Goal: Task Accomplishment & Management: Manage account settings

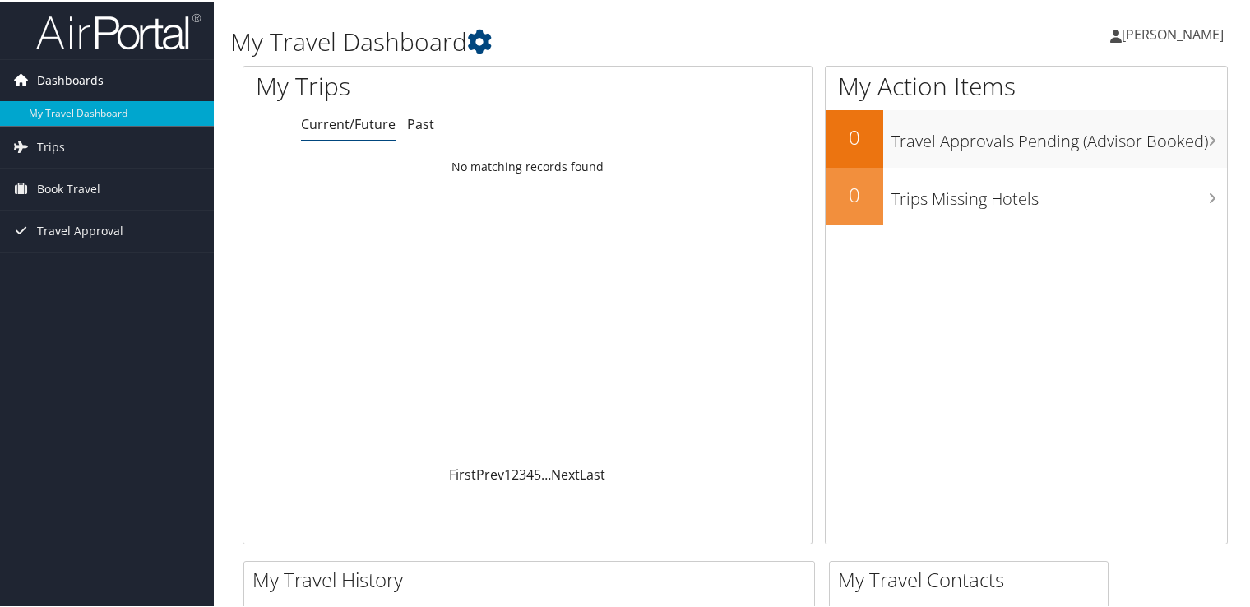
click at [48, 81] on span "Dashboards" at bounding box center [70, 78] width 67 height 41
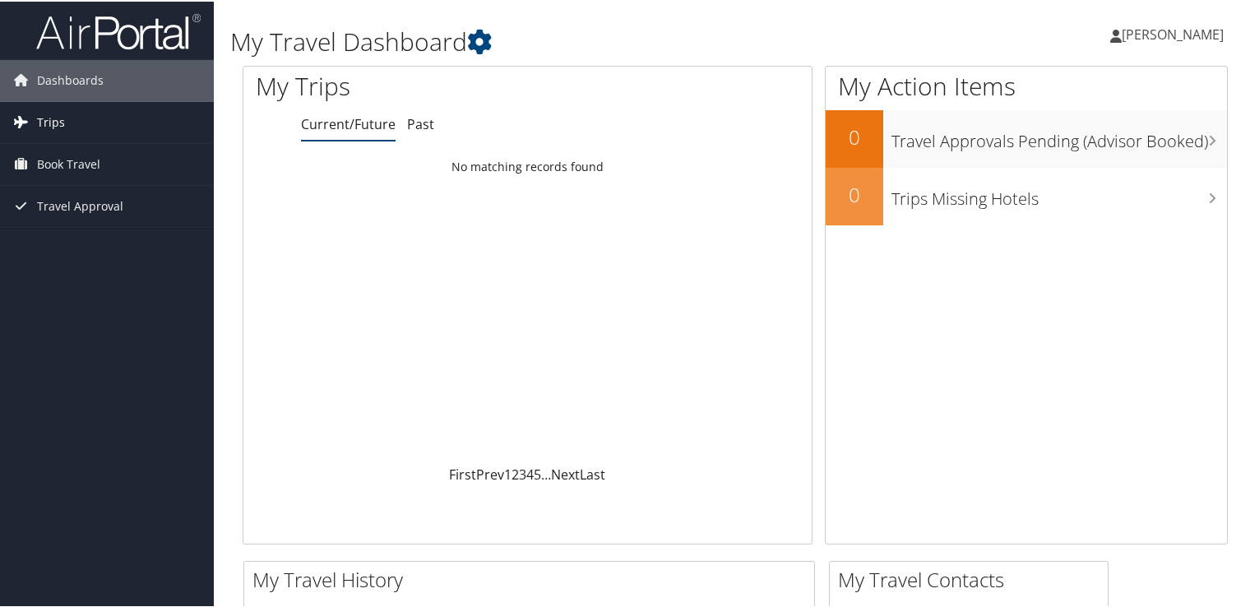
click at [63, 113] on span "Trips" at bounding box center [51, 120] width 28 height 41
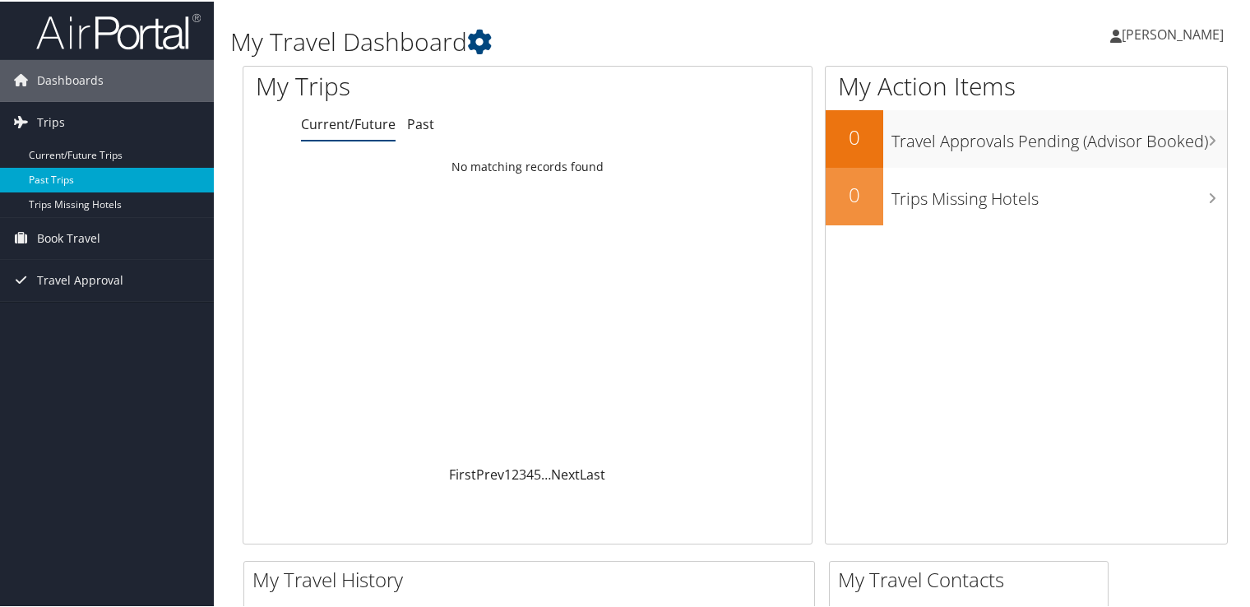
click at [92, 179] on link "Past Trips" at bounding box center [107, 178] width 214 height 25
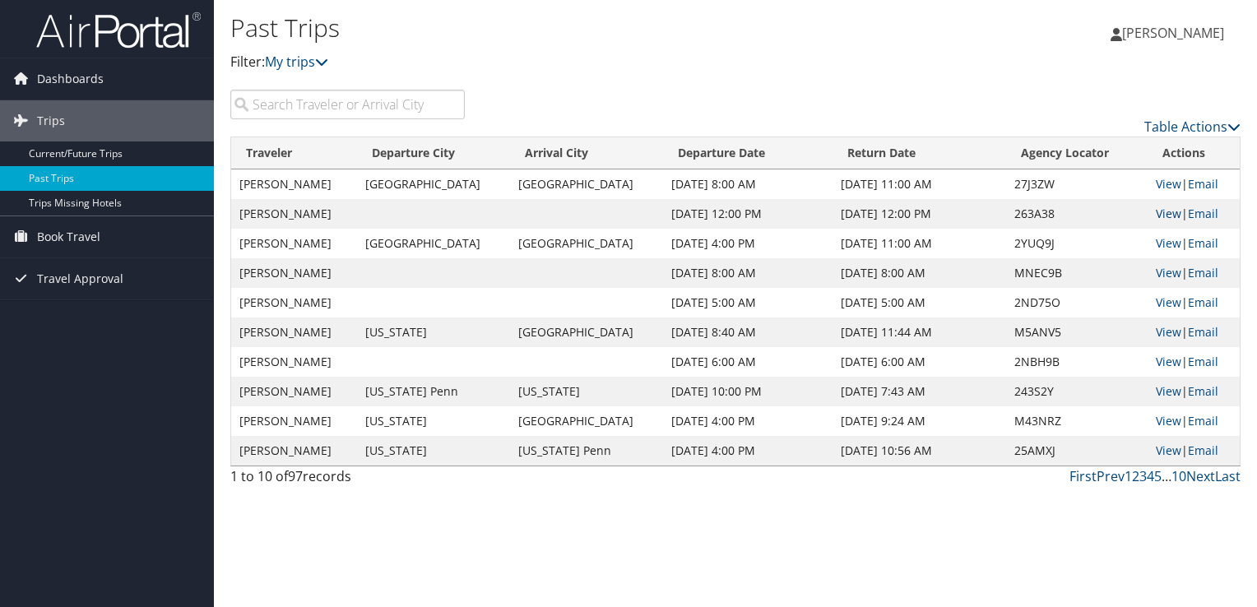
click at [1162, 216] on link "View" at bounding box center [1169, 214] width 26 height 16
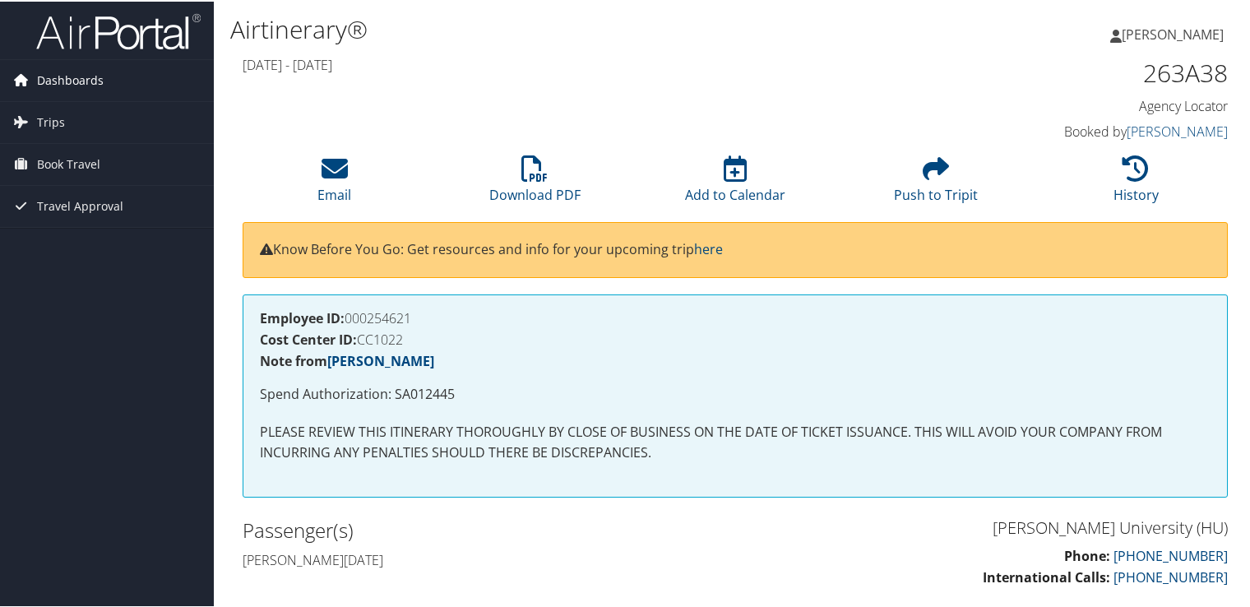
click at [53, 81] on span "Dashboards" at bounding box center [70, 78] width 67 height 41
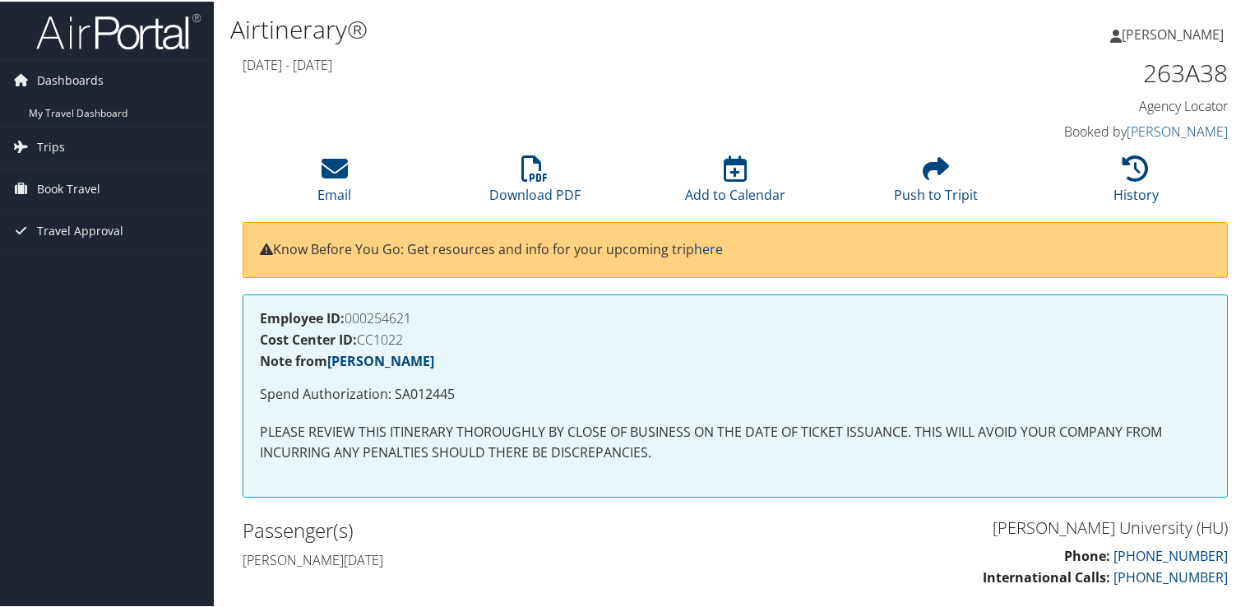
click at [143, 36] on img at bounding box center [118, 30] width 165 height 39
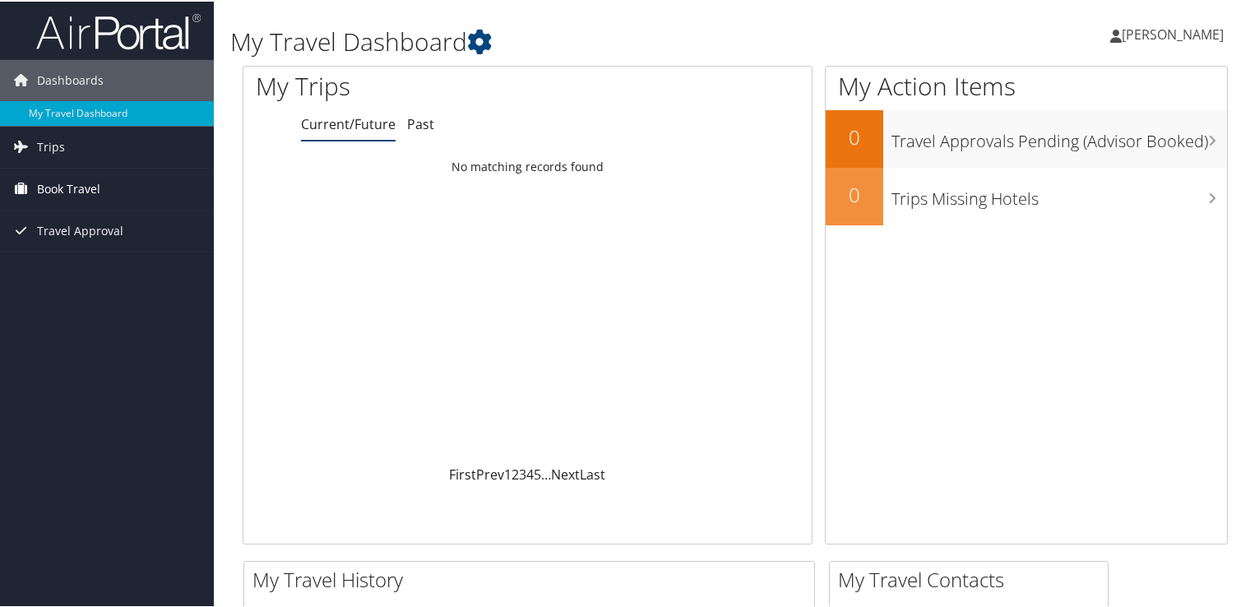
click at [90, 188] on span "Book Travel" at bounding box center [68, 187] width 63 height 41
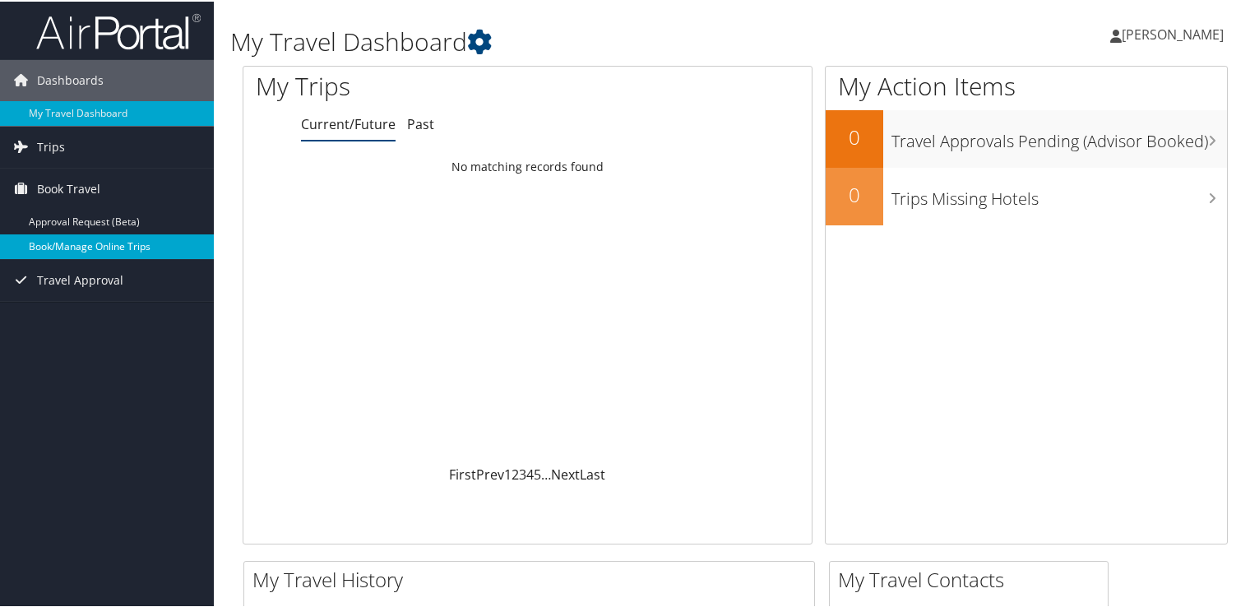
click at [99, 244] on link "Book/Manage Online Trips" at bounding box center [107, 245] width 214 height 25
